Goal: Register for event/course

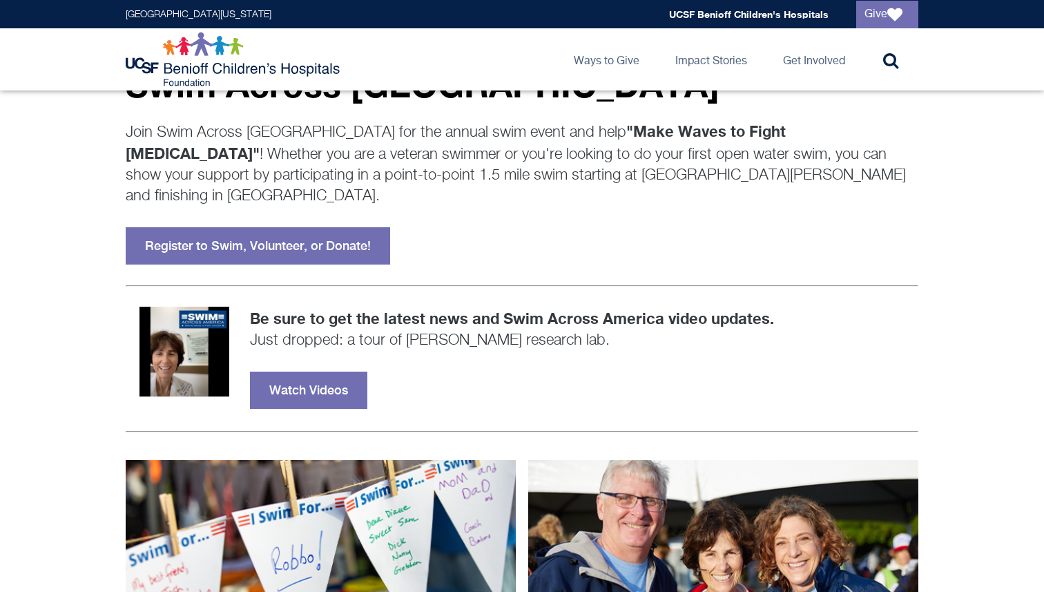
scroll to position [272, 0]
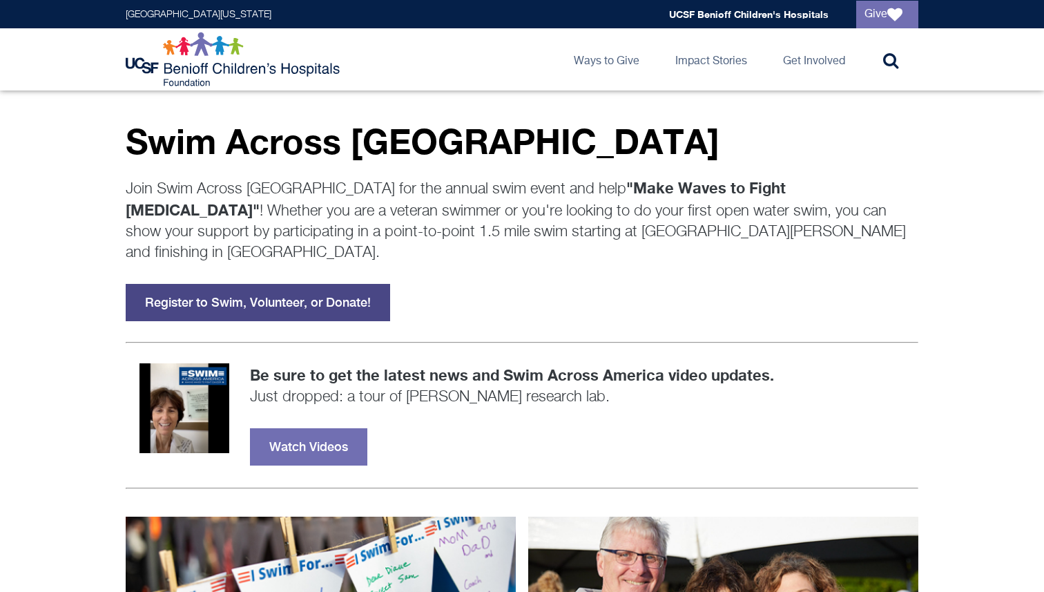
click at [342, 284] on link "Register to Swim, Volunteer, or Donate!" at bounding box center [258, 302] width 265 height 37
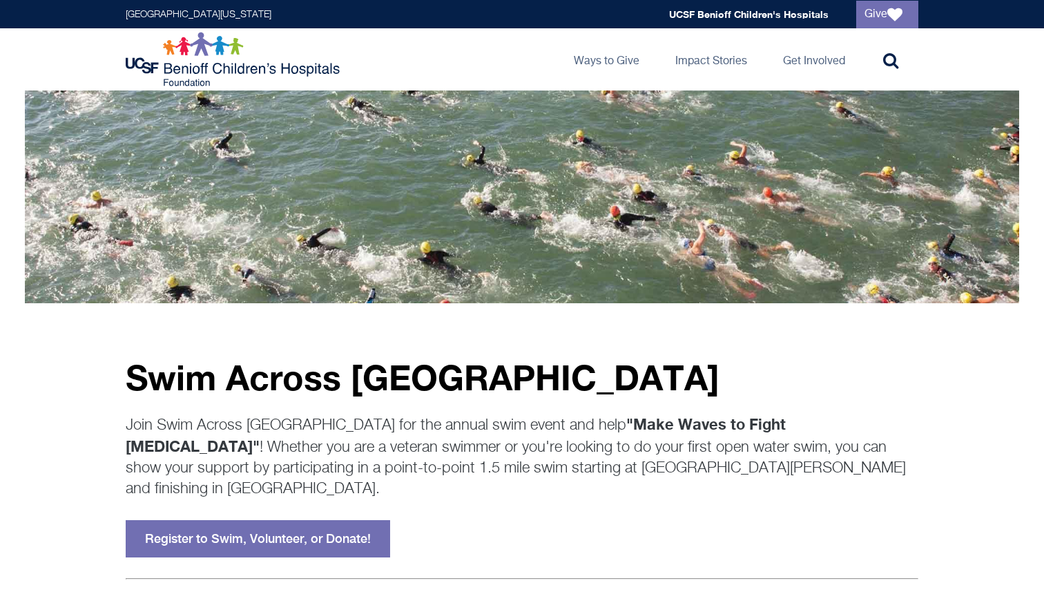
scroll to position [114, 0]
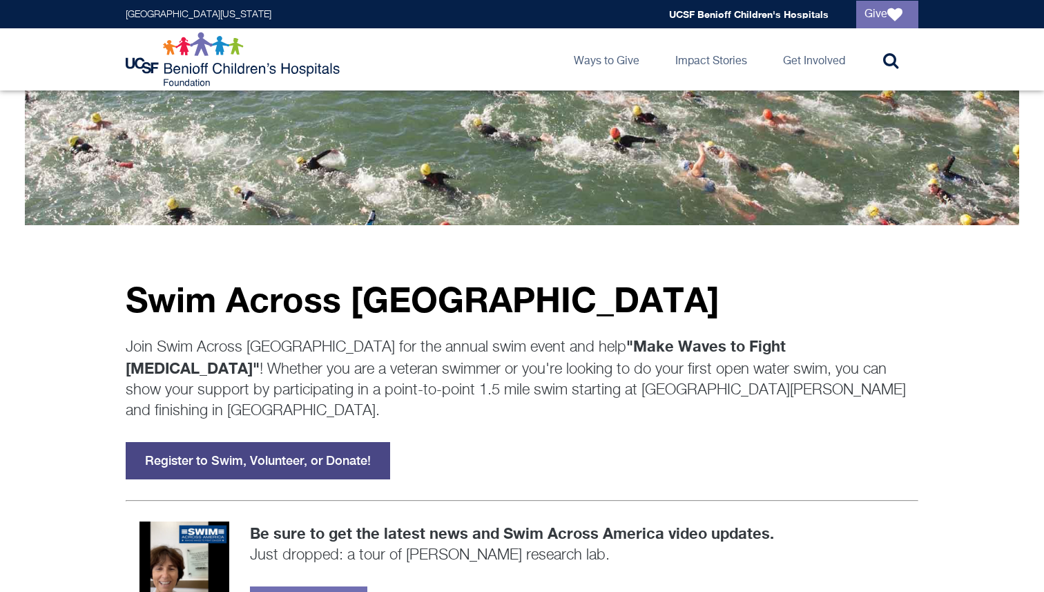
click at [282, 442] on link "Register to Swim, Volunteer, or Donate!" at bounding box center [258, 460] width 265 height 37
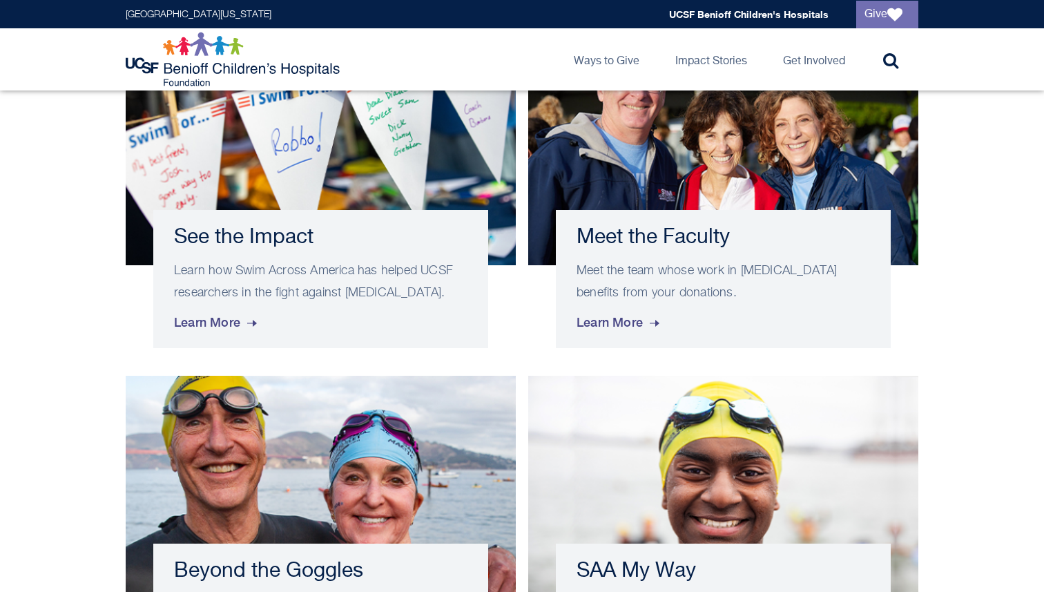
scroll to position [761, 0]
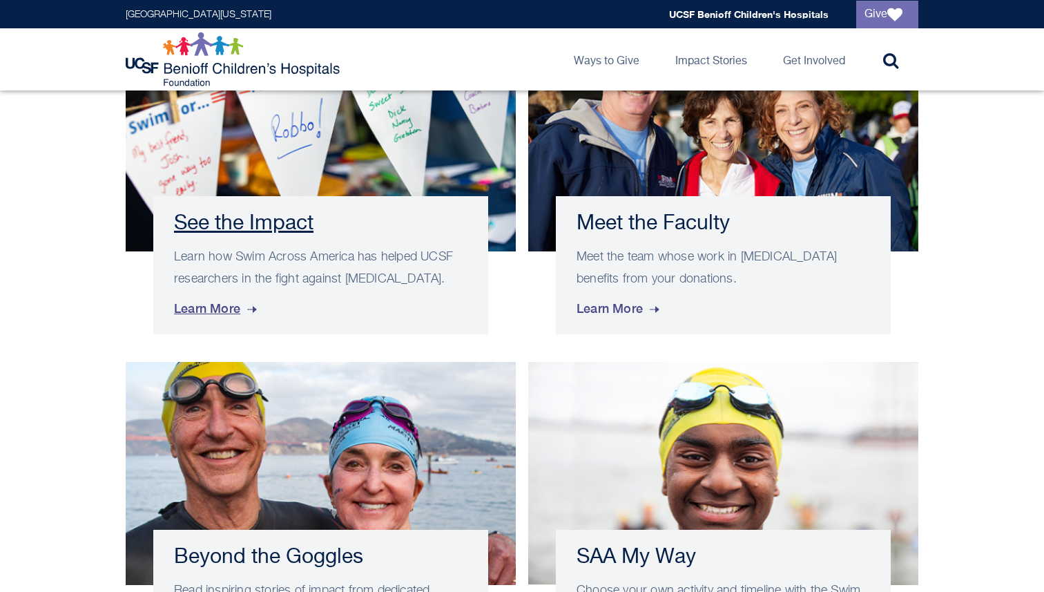
click at [235, 294] on span "Learn More" at bounding box center [217, 308] width 86 height 37
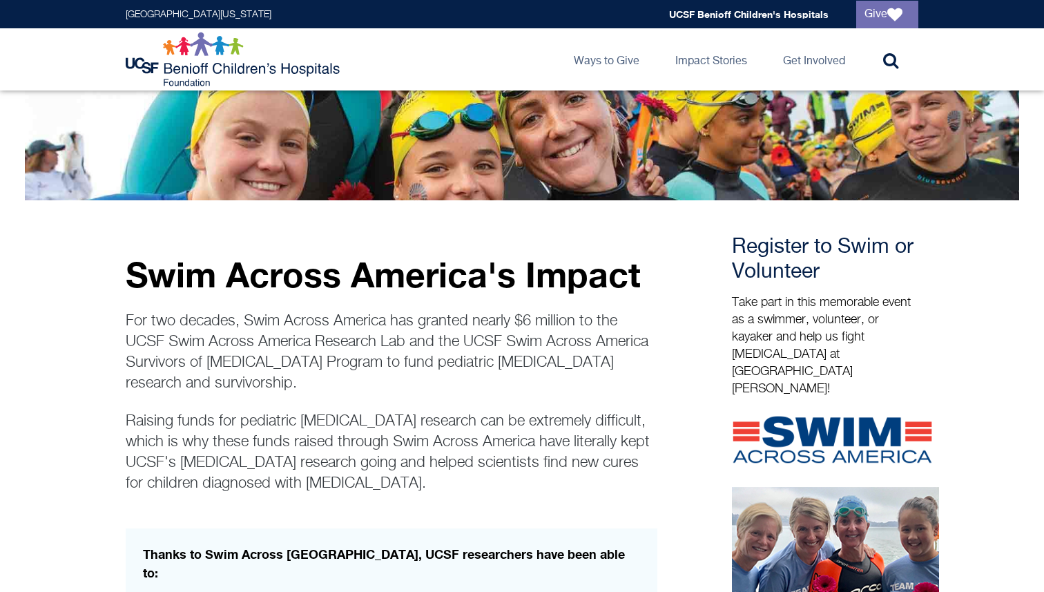
scroll to position [138, 0]
